Goal: Task Accomplishment & Management: Manage account settings

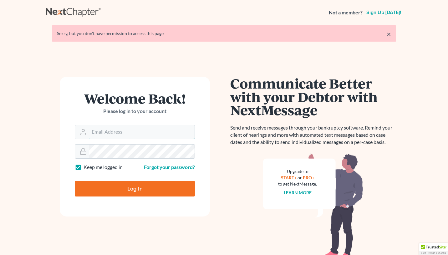
type input "[EMAIL_ADDRESS][DOMAIN_NAME]"
click at [168, 190] on input "Log In" at bounding box center [135, 189] width 120 height 16
type input "Thinking..."
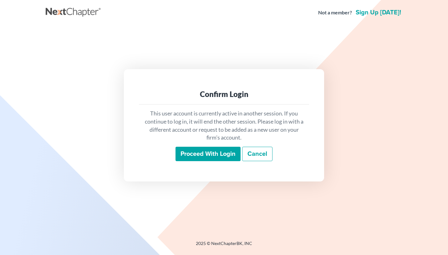
click at [212, 154] on input "Proceed with login" at bounding box center [208, 154] width 65 height 14
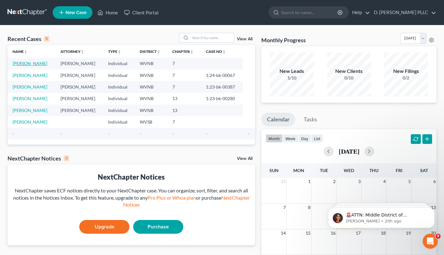
click at [31, 63] on link "Bryant, Carl" at bounding box center [30, 63] width 35 height 5
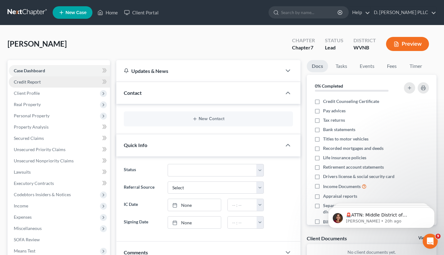
click at [33, 83] on span "Credit Report" at bounding box center [27, 81] width 27 height 5
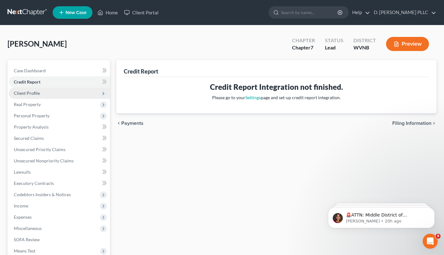
click at [31, 92] on span "Client Profile" at bounding box center [27, 93] width 26 height 5
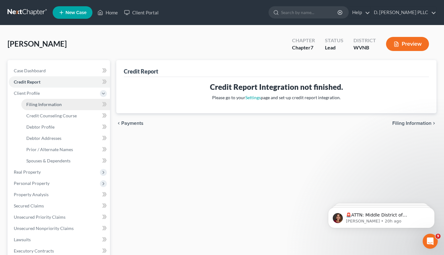
click at [44, 104] on span "Filing Information" at bounding box center [43, 104] width 35 height 5
select select "1"
select select "0"
select select "51"
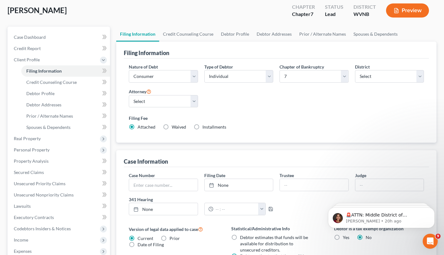
scroll to position [36, 0]
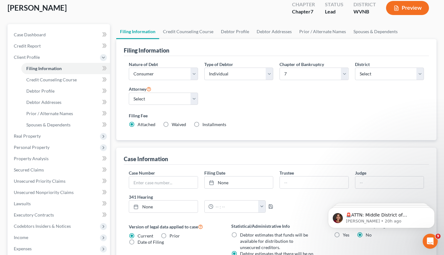
click at [172, 124] on label "Waived Waived" at bounding box center [179, 125] width 14 height 6
click at [174, 124] on input "Waived Waived" at bounding box center [176, 124] width 4 height 4
radio input "true"
click at [137, 124] on label "Attached" at bounding box center [146, 125] width 18 height 6
click at [140, 124] on input "Attached" at bounding box center [142, 124] width 4 height 4
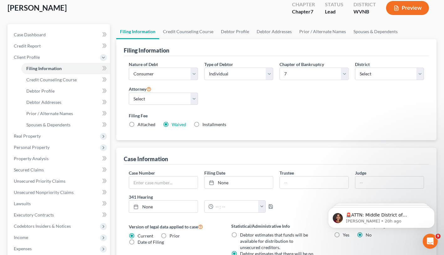
radio input "true"
radio input "false"
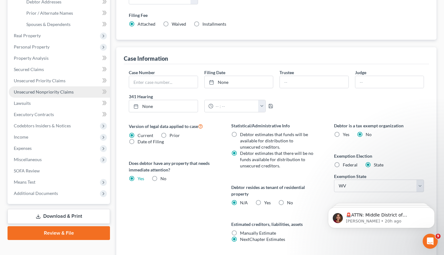
scroll to position [51, 0]
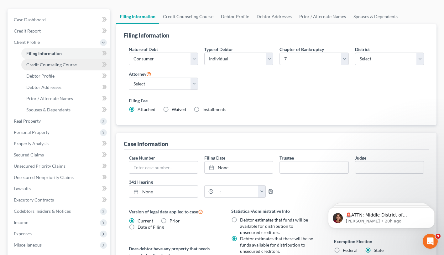
click at [60, 65] on span "Credit Counseling Course" at bounding box center [51, 64] width 50 height 5
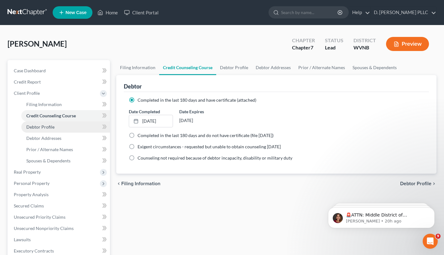
click at [52, 124] on span "Debtor Profile" at bounding box center [40, 126] width 28 height 5
select select "0"
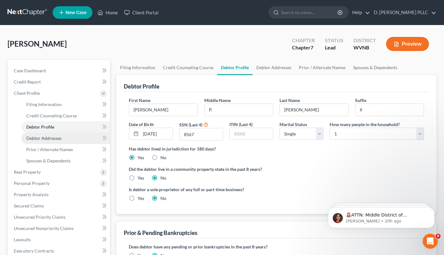
click at [49, 139] on span "Debtor Addresses" at bounding box center [43, 138] width 35 height 5
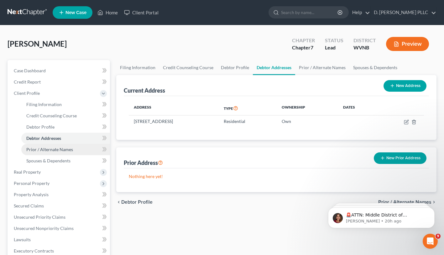
click at [50, 150] on span "Prior / Alternate Names" at bounding box center [49, 149] width 47 height 5
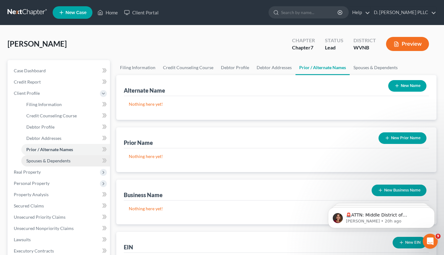
click at [50, 157] on link "Spouses & Dependents" at bounding box center [65, 160] width 89 height 11
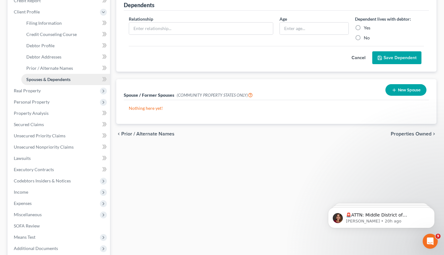
scroll to position [145, 0]
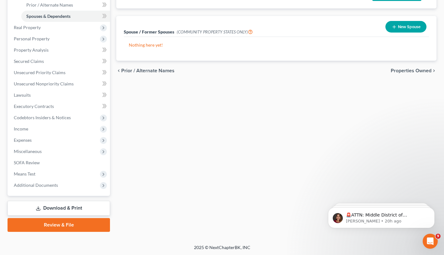
click at [52, 205] on link "Download & Print" at bounding box center [59, 208] width 102 height 15
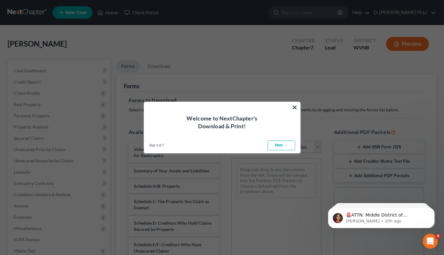
click at [283, 145] on link "Next →" at bounding box center [281, 146] width 28 height 10
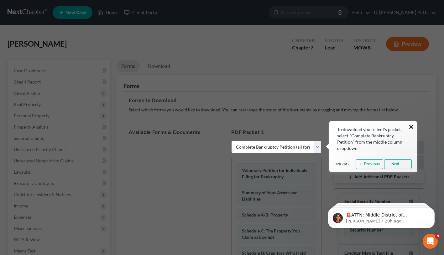
click at [411, 125] on button "×" at bounding box center [411, 127] width 6 height 10
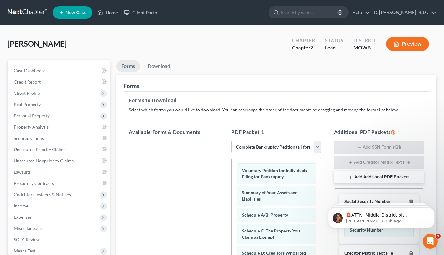
click at [316, 145] on select "Choose Default Petition PDF Packet Complete Bankruptcy Petition (all forms and …" at bounding box center [276, 147] width 90 height 13
select select "1"
click at [234, 141] on select "Choose Default Petition PDF Packet Complete Bankruptcy Petition (all forms and …" at bounding box center [276, 147] width 90 height 13
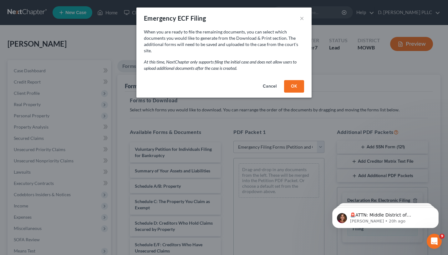
click at [292, 80] on button "OK" at bounding box center [294, 86] width 20 height 13
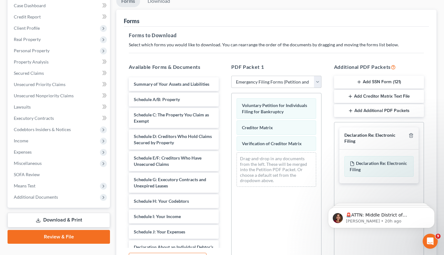
scroll to position [66, 0]
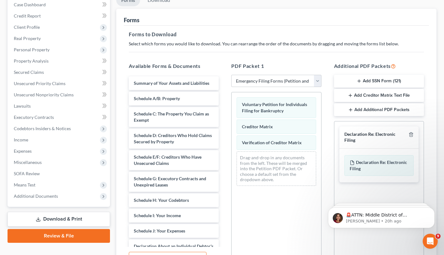
click at [359, 82] on icon "button" at bounding box center [358, 81] width 5 height 5
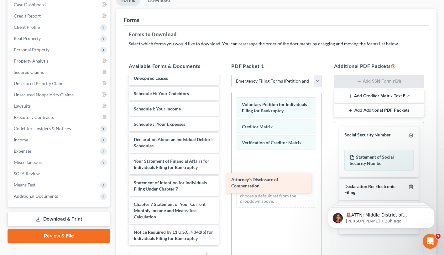
scroll to position [113, 0]
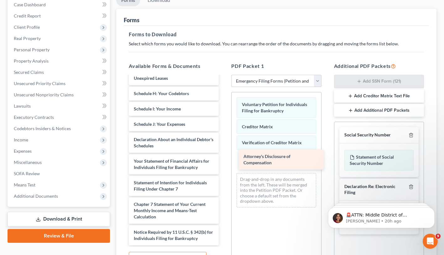
drag, startPoint x: 159, startPoint y: 234, endPoint x: 268, endPoint y: 158, distance: 132.8
click at [224, 158] on div "Attorney's Disclosure of Compensation Summary of Your Assets and Liabilities Sc…" at bounding box center [174, 108] width 100 height 276
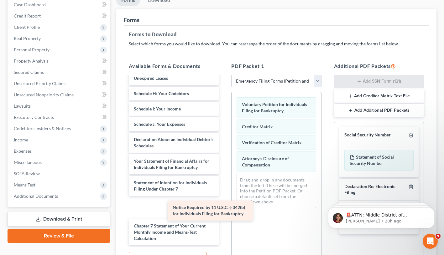
scroll to position [91, 0]
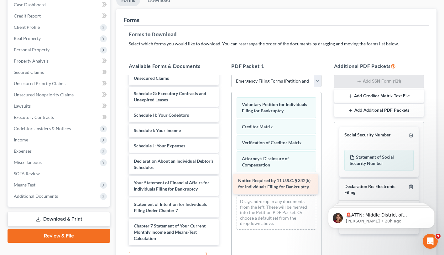
drag, startPoint x: 169, startPoint y: 232, endPoint x: 274, endPoint y: 181, distance: 116.1
click at [224, 181] on div "Notice Required by 11 U.S.C. § 342(b) for Individuals Filing for Bankruptcy Sum…" at bounding box center [174, 118] width 100 height 254
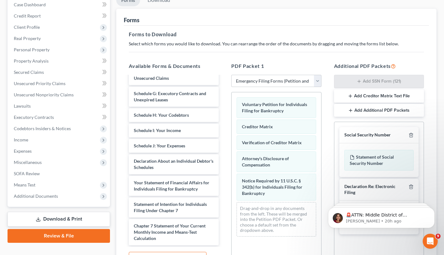
click at [43, 217] on link "Download & Print" at bounding box center [59, 219] width 102 height 15
click at [38, 218] on line at bounding box center [38, 219] width 0 height 3
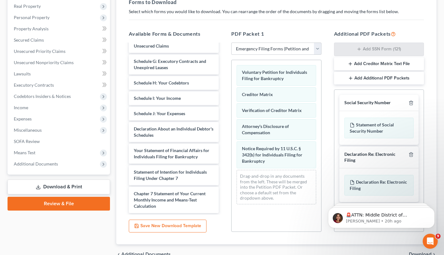
scroll to position [63, 0]
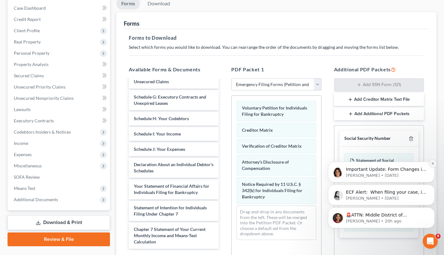
click at [433, 163] on icon "Dismiss notification" at bounding box center [432, 163] width 3 height 3
click at [431, 187] on icon "Dismiss notification" at bounding box center [432, 186] width 3 height 3
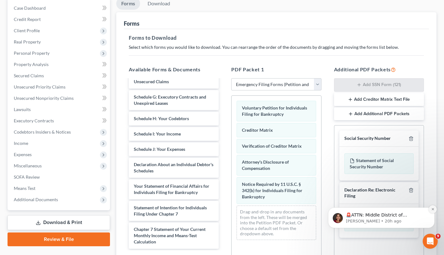
click at [432, 209] on icon "Dismiss notification" at bounding box center [432, 209] width 3 height 3
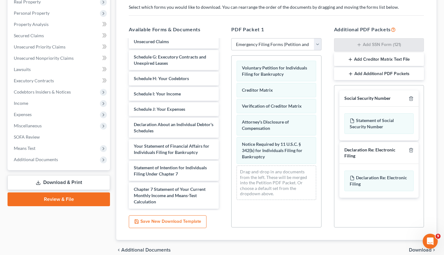
scroll to position [131, 0]
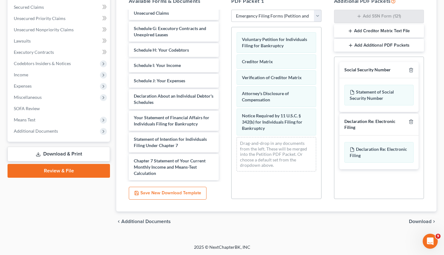
click at [417, 220] on span "Download" at bounding box center [420, 221] width 23 height 5
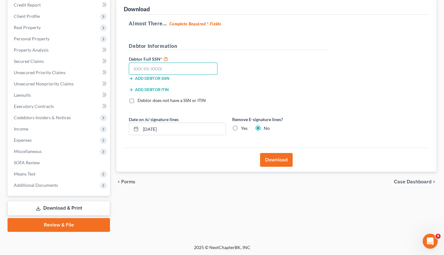
click at [133, 68] on input "text" at bounding box center [173, 69] width 89 height 13
type input "233-15-8567"
click at [277, 160] on button "Download" at bounding box center [276, 160] width 33 height 14
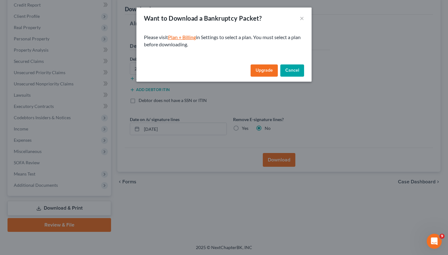
click at [185, 37] on link "Plan + Billing" at bounding box center [182, 37] width 28 height 6
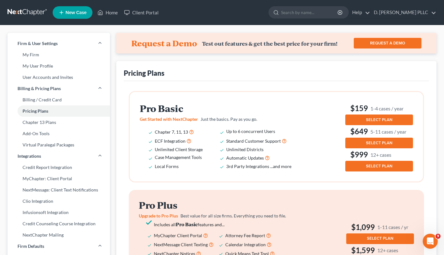
click at [378, 121] on span "SELECT PLAN" at bounding box center [379, 119] width 26 height 5
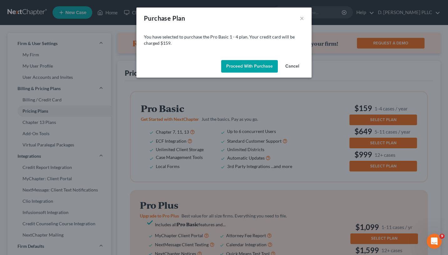
click at [253, 65] on button "Proceed with Purchase" at bounding box center [249, 66] width 57 height 13
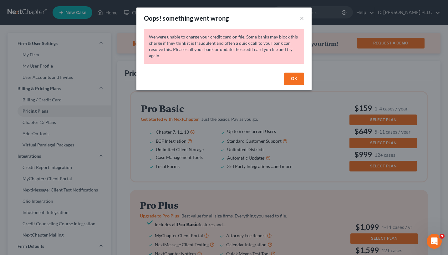
click at [293, 77] on button "OK" at bounding box center [294, 79] width 20 height 13
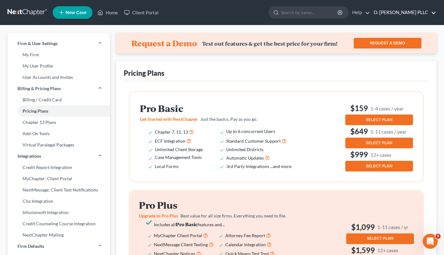
click at [433, 13] on link "D. Keith White PLLC" at bounding box center [402, 12] width 65 height 11
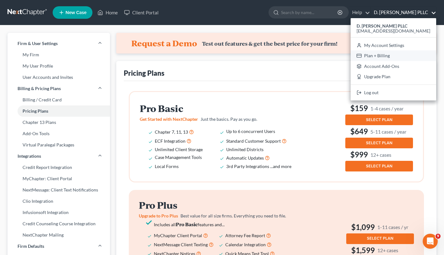
click at [407, 54] on link "Plan + Billing" at bounding box center [392, 55] width 85 height 11
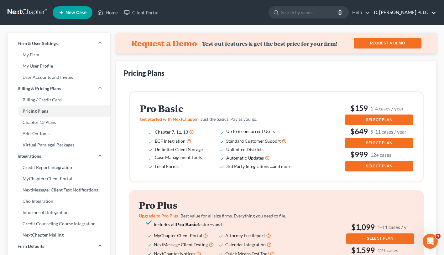
click at [433, 12] on link "D. Keith White PLLC" at bounding box center [402, 12] width 65 height 11
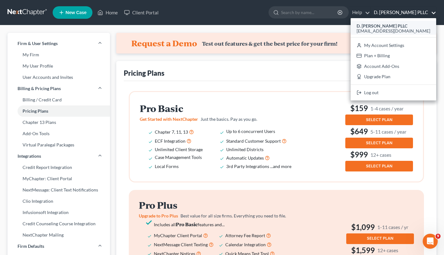
click at [406, 27] on strong "D. Keith White PLLC" at bounding box center [381, 25] width 51 height 5
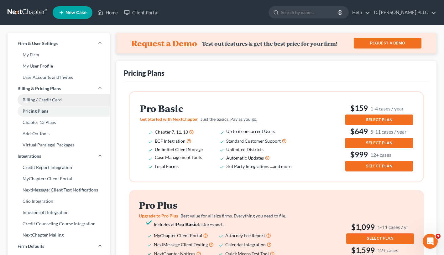
click at [40, 99] on link "Billing / Credit Card" at bounding box center [59, 99] width 102 height 11
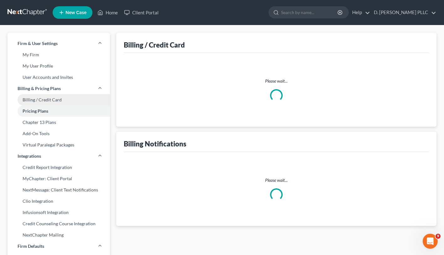
select select "51"
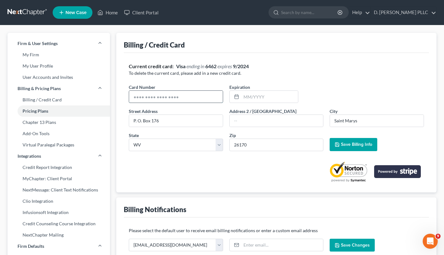
click at [186, 94] on input "text" at bounding box center [176, 97] width 94 height 12
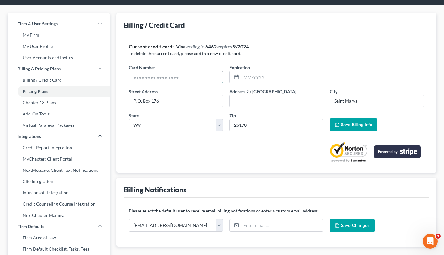
scroll to position [18, 0]
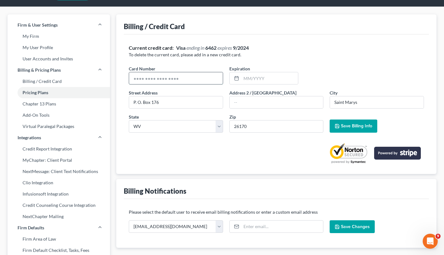
click at [183, 80] on input "text" at bounding box center [176, 78] width 94 height 12
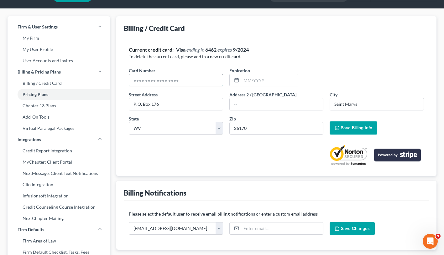
scroll to position [17, 0]
click at [183, 80] on input "text" at bounding box center [176, 80] width 94 height 12
click at [257, 155] on div at bounding box center [276, 153] width 295 height 26
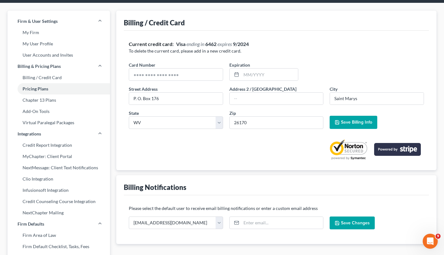
scroll to position [0, 0]
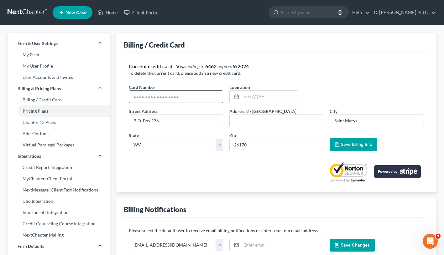
drag, startPoint x: 196, startPoint y: 95, endPoint x: 134, endPoint y: 95, distance: 61.7
click at [134, 95] on input "text" at bounding box center [176, 97] width 94 height 12
click at [311, 77] on div "Current credit card: Visa ending in 6462 expires 9/2024 To delete the current c…" at bounding box center [276, 122] width 295 height 119
drag, startPoint x: 181, startPoint y: 95, endPoint x: 121, endPoint y: 97, distance: 60.5
click at [120, 96] on div "Billing / Credit Card Current credit card: Visa ending in 6462 expires 9/2024 T…" at bounding box center [276, 113] width 320 height 160
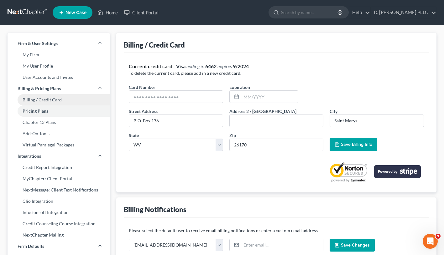
click at [57, 99] on link "Billing / Credit Card" at bounding box center [59, 99] width 102 height 11
